Goal: Information Seeking & Learning: Learn about a topic

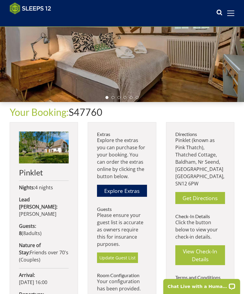
scroll to position [82, 0]
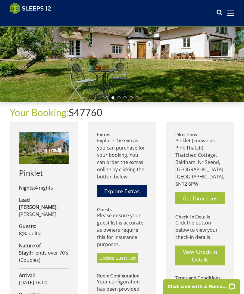
click at [206, 194] on link "Get Directions" at bounding box center [200, 198] width 50 height 12
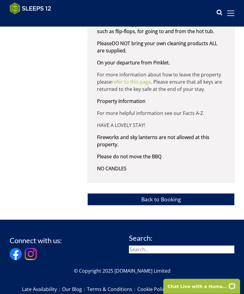
scroll to position [518, 0]
click at [159, 205] on link "Back to Booking" at bounding box center [161, 200] width 147 height 12
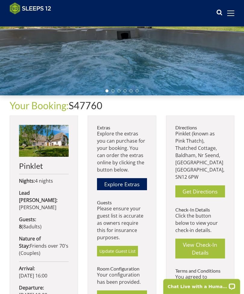
click at [48, 143] on img at bounding box center [44, 141] width 50 height 32
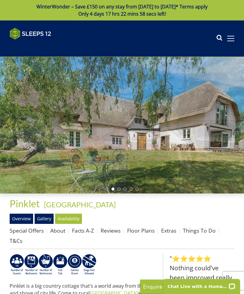
click at [198, 228] on link "Things To Do" at bounding box center [199, 230] width 33 height 7
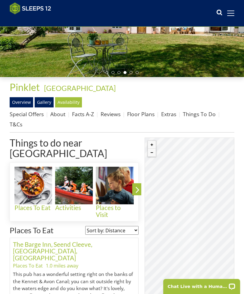
scroll to position [106, 0]
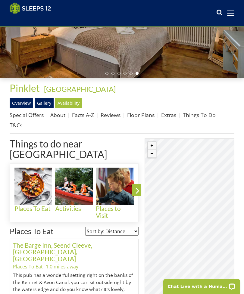
click at [34, 241] on link "The Barge Inn, Seend Cleeve, [GEOGRAPHIC_DATA], [GEOGRAPHIC_DATA]" at bounding box center [52, 251] width 79 height 21
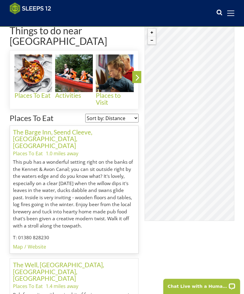
scroll to position [234, 0]
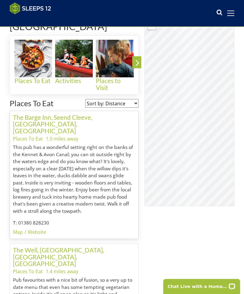
click at [29, 114] on link "The Barge Inn, Seend Cleeve, [GEOGRAPHIC_DATA], [GEOGRAPHIC_DATA]" at bounding box center [52, 124] width 79 height 21
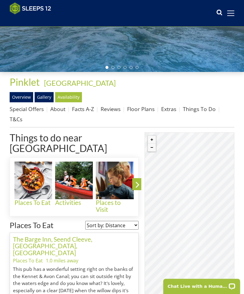
scroll to position [112, 0]
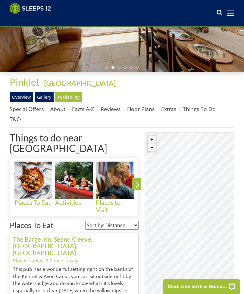
click at [30, 235] on link "The Barge Inn, Seend Cleeve, [GEOGRAPHIC_DATA], [GEOGRAPHIC_DATA]" at bounding box center [52, 245] width 79 height 21
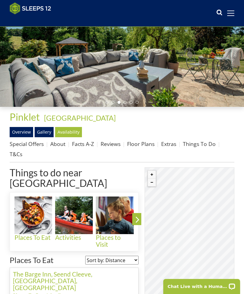
scroll to position [77, 0]
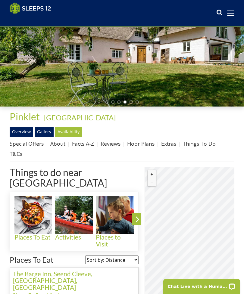
click at [90, 270] on link "The Barge Inn, Seend Cleeve, [GEOGRAPHIC_DATA], [GEOGRAPHIC_DATA]" at bounding box center [52, 280] width 79 height 21
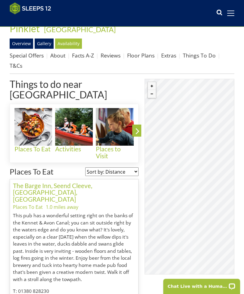
scroll to position [166, 0]
click at [33, 182] on link "The Barge Inn, Seend Cleeve, [GEOGRAPHIC_DATA], [GEOGRAPHIC_DATA]" at bounding box center [52, 192] width 79 height 21
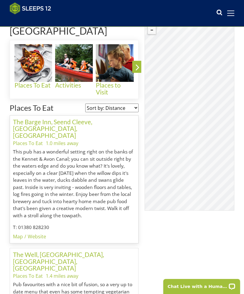
scroll to position [234, 0]
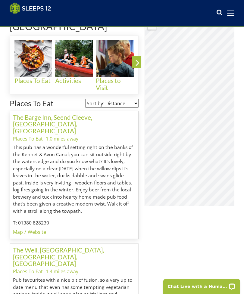
click at [37, 114] on link "The Barge Inn, Seend Cleeve, [GEOGRAPHIC_DATA], [GEOGRAPHIC_DATA]" at bounding box center [52, 124] width 79 height 21
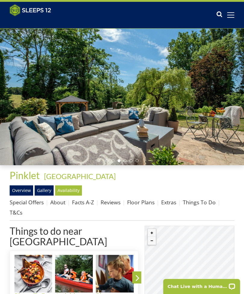
scroll to position [19, 0]
